Goal: Navigation & Orientation: Understand site structure

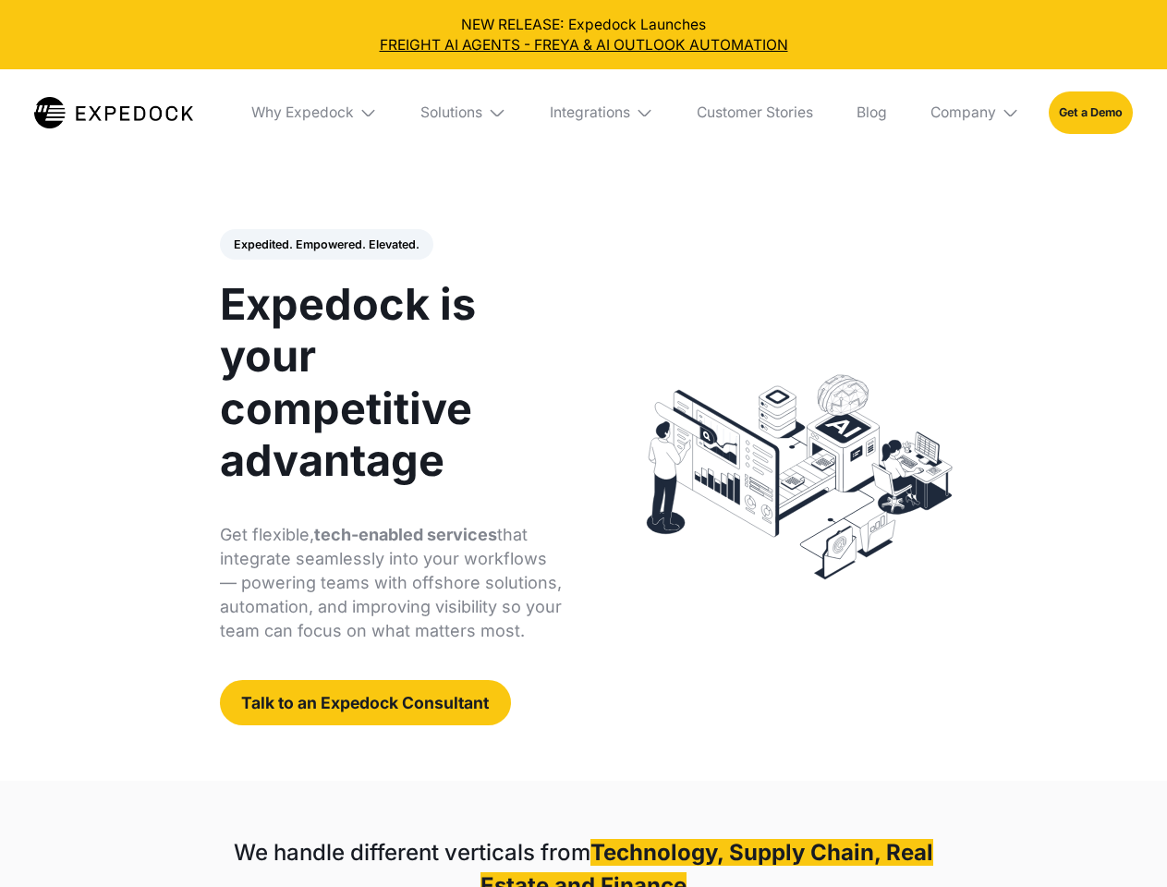
select select
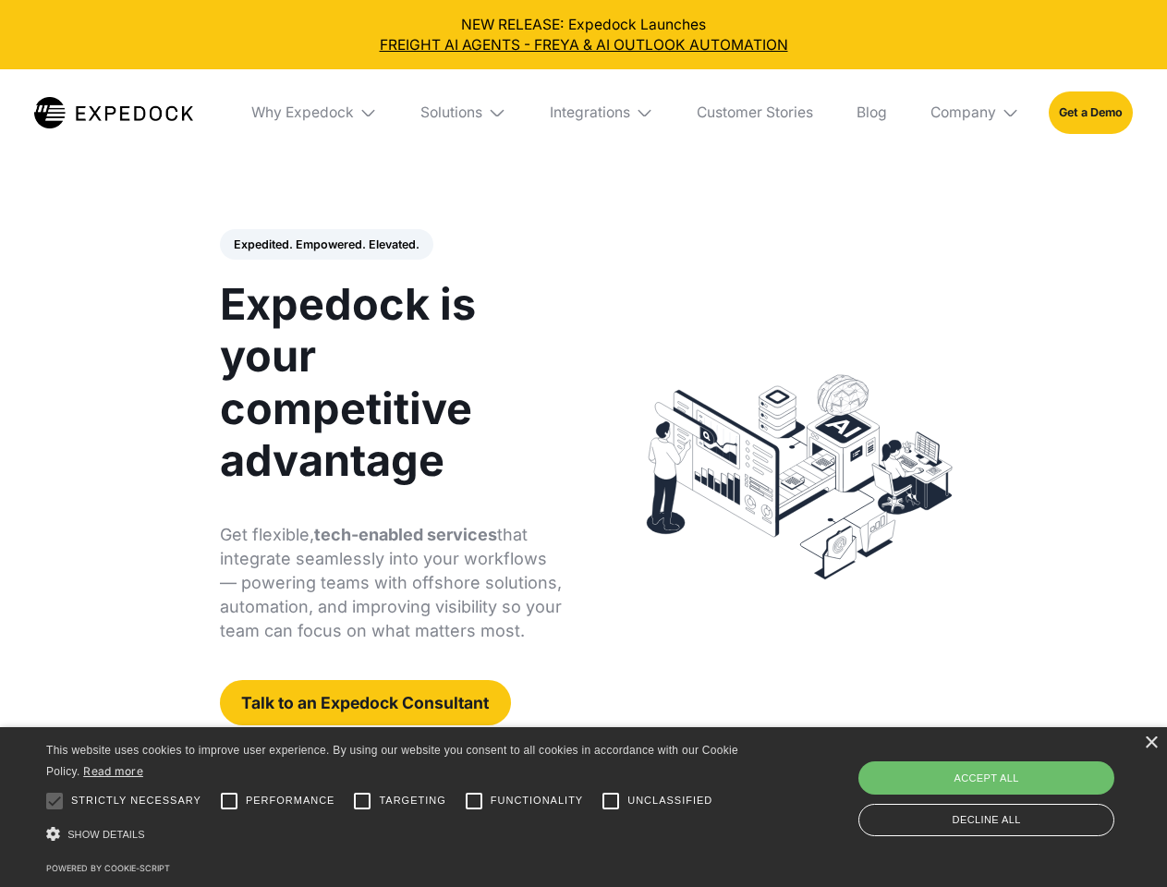
click at [583, 113] on div "Integrations" at bounding box center [590, 113] width 80 height 18
click at [315, 113] on div "Why Expedock" at bounding box center [302, 113] width 103 height 18
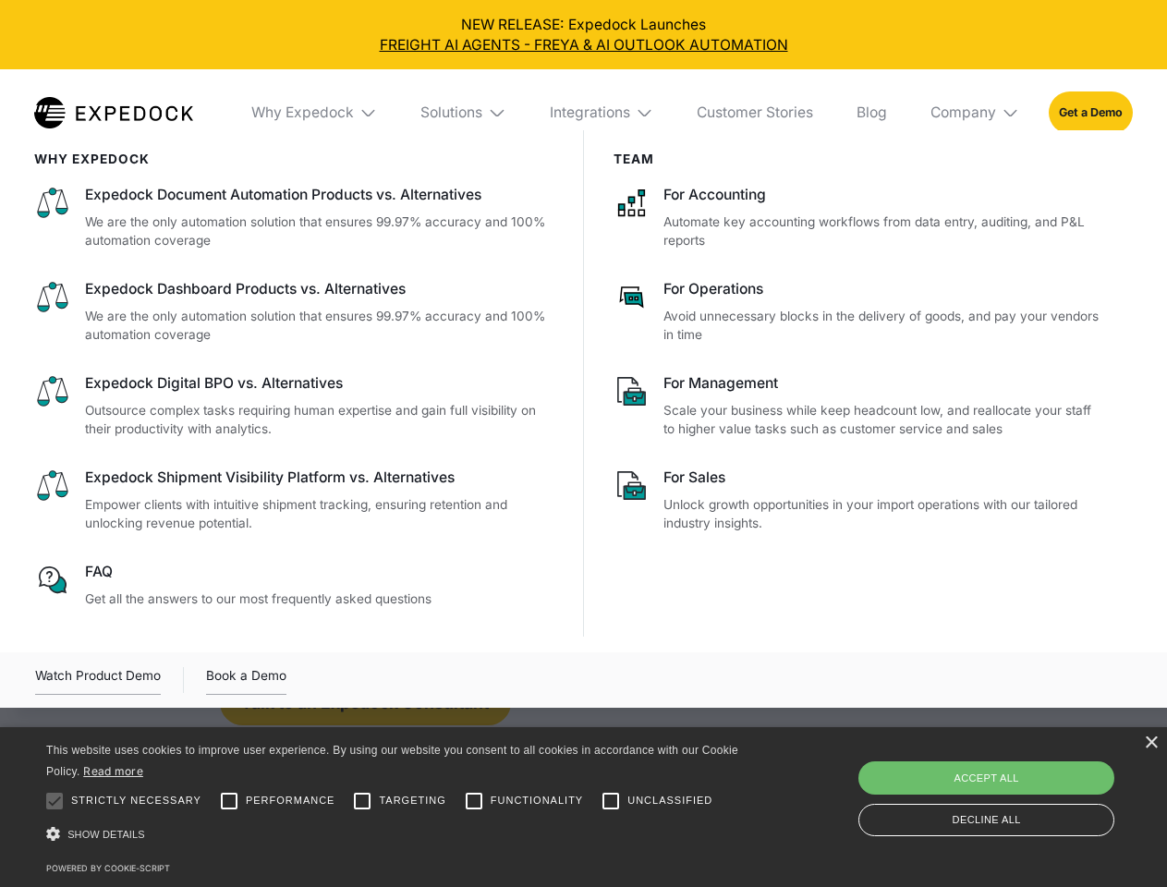
click at [465, 113] on div "Solutions" at bounding box center [451, 113] width 62 height 18
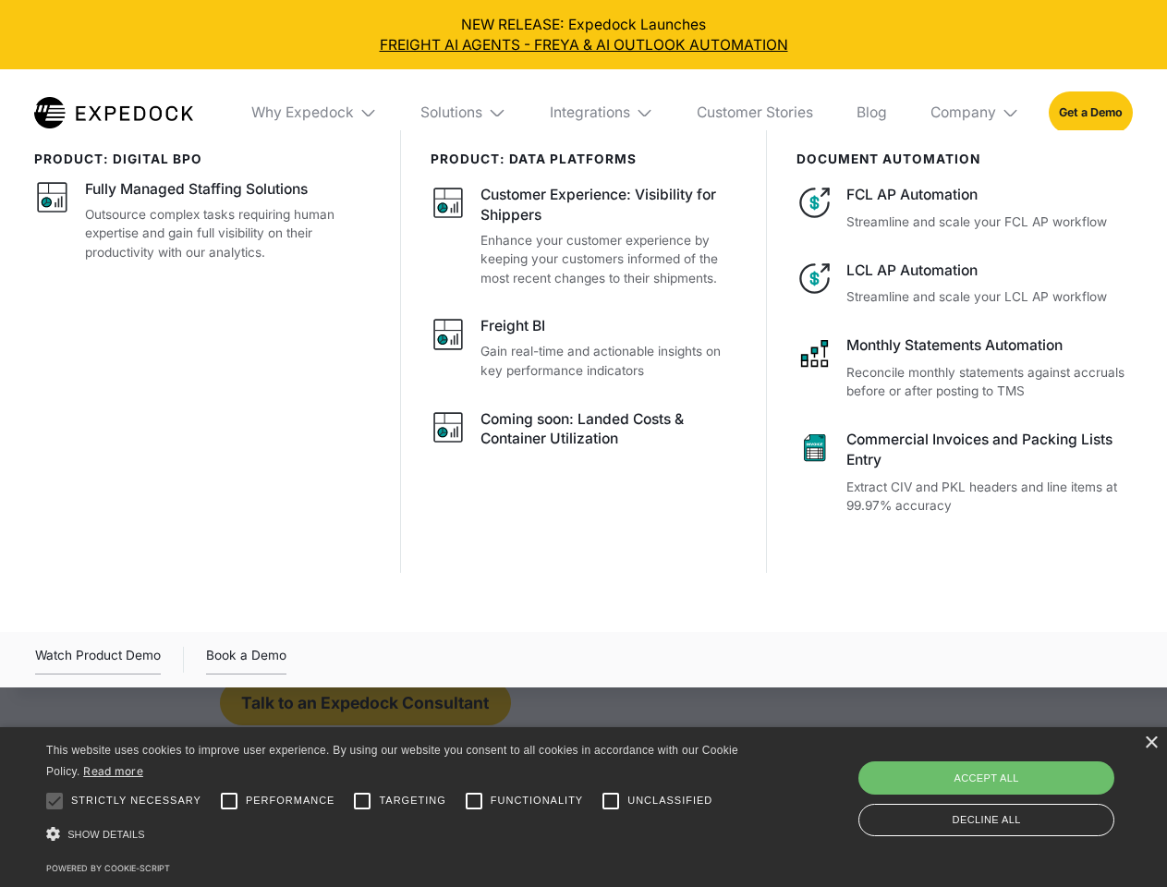
click at [603, 113] on div "Integrations" at bounding box center [590, 113] width 80 height 18
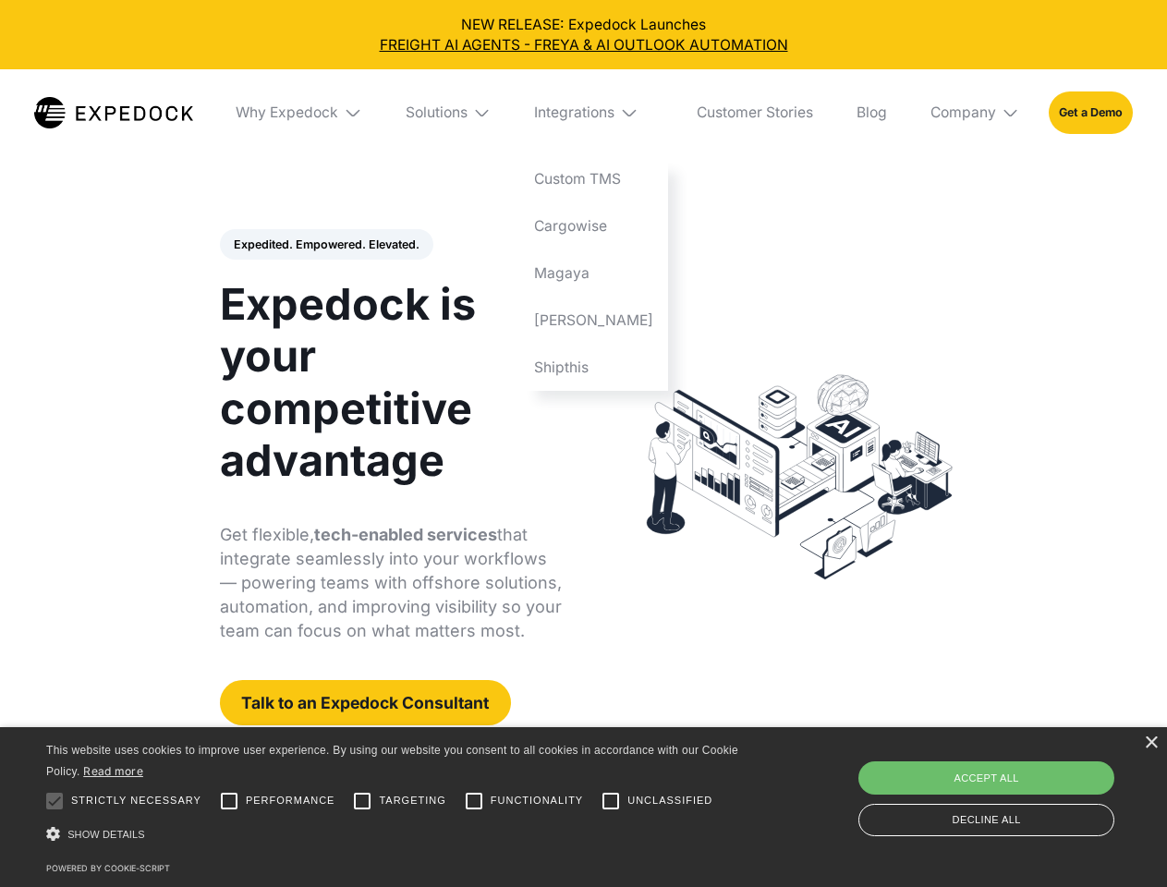
click at [976, 113] on div "Company" at bounding box center [964, 113] width 66 height 18
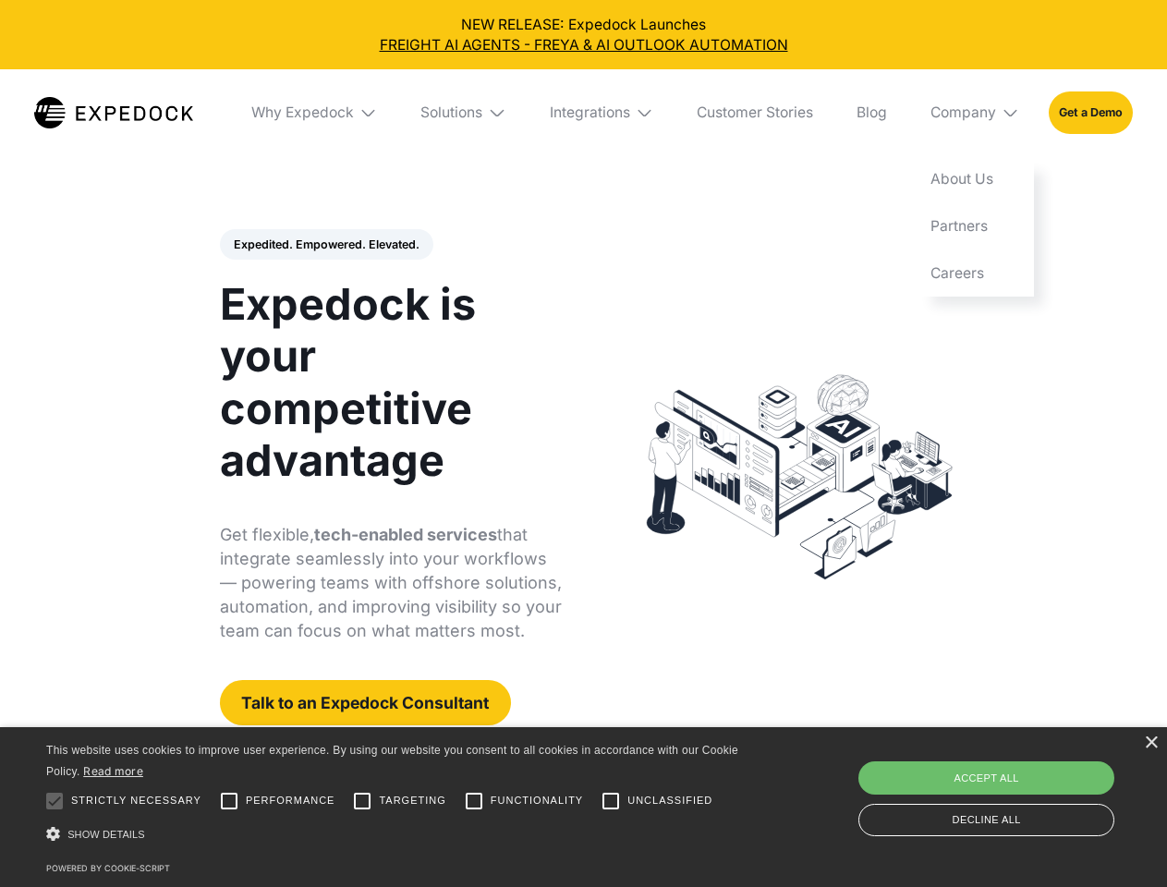
click at [325, 245] on div "Expedited. Empowered. Elevated. Automate Freight Document Extraction at 99.97% …" at bounding box center [391, 477] width 343 height 497
click at [55, 801] on div at bounding box center [54, 801] width 37 height 37
click at [229, 801] on input "Performance" at bounding box center [229, 801] width 37 height 37
checkbox input "true"
click at [362, 801] on input "Targeting" at bounding box center [362, 801] width 37 height 37
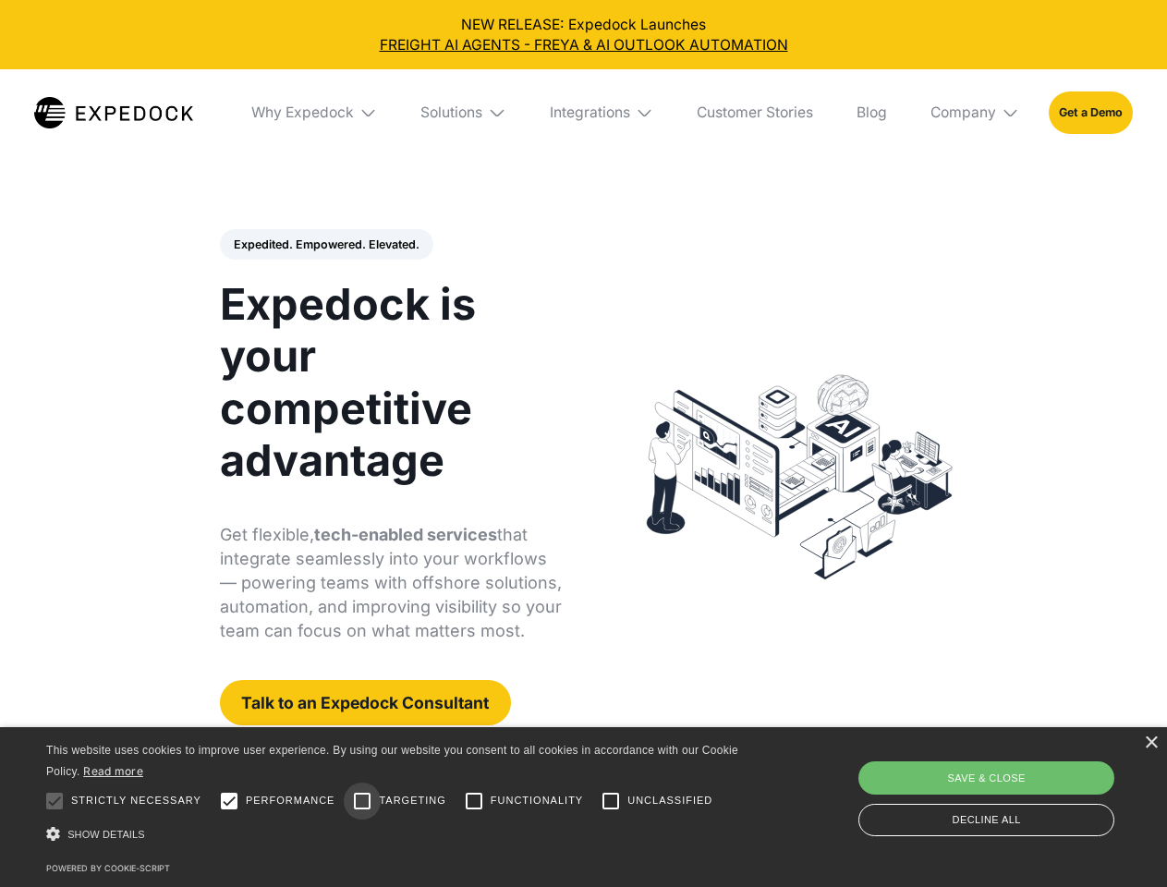
checkbox input "true"
click at [474, 801] on input "Functionality" at bounding box center [474, 801] width 37 height 37
checkbox input "true"
